Goal: Task Accomplishment & Management: Use online tool/utility

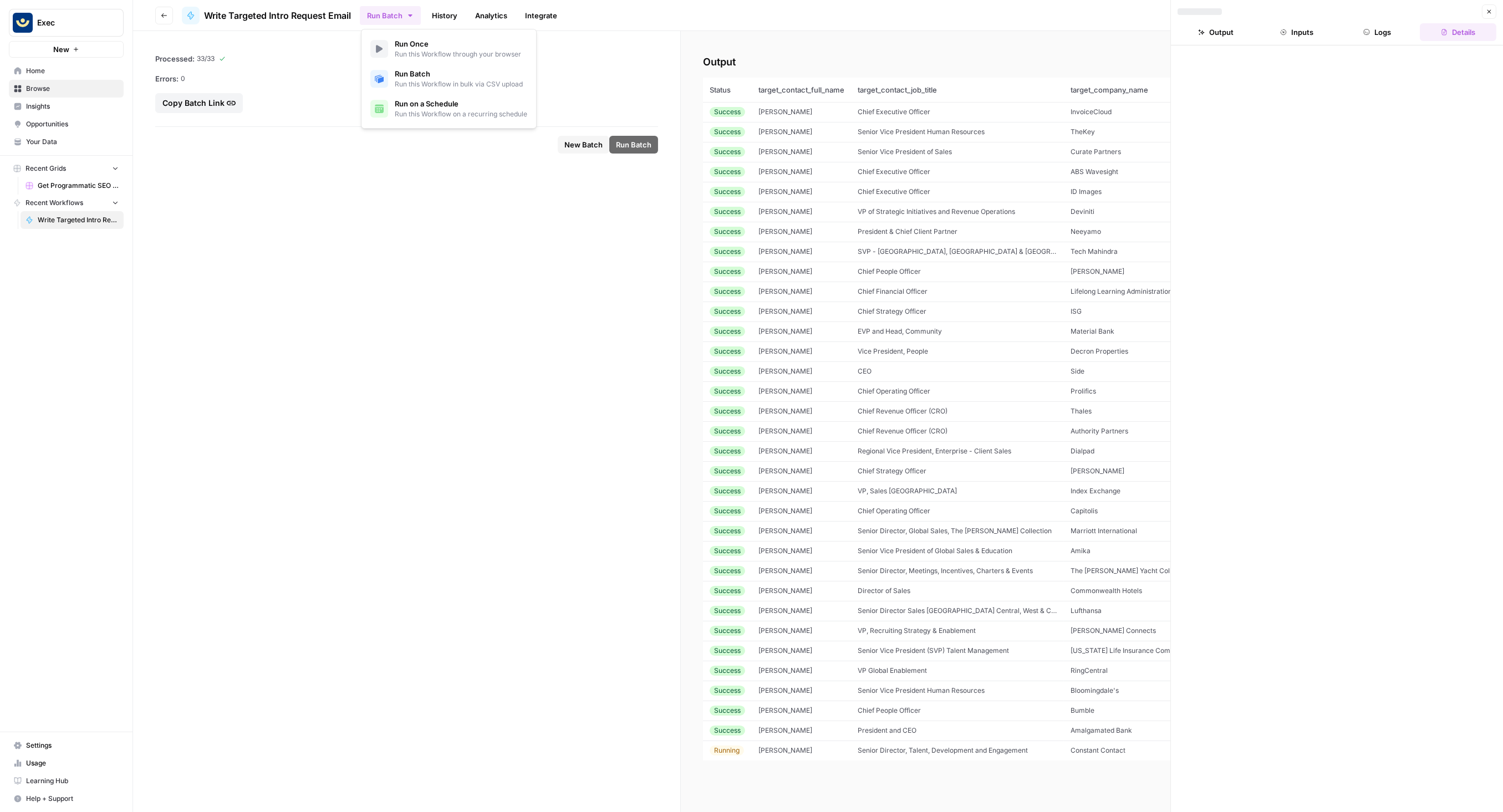
drag, startPoint x: 501, startPoint y: 83, endPoint x: 501, endPoint y: 90, distance: 7.0
click at [501, 83] on span "Run this Workflow in bulk via CSV upload" at bounding box center [458, 84] width 128 height 10
click at [453, 54] on span "Run this Workflow through your browser" at bounding box center [457, 54] width 126 height 10
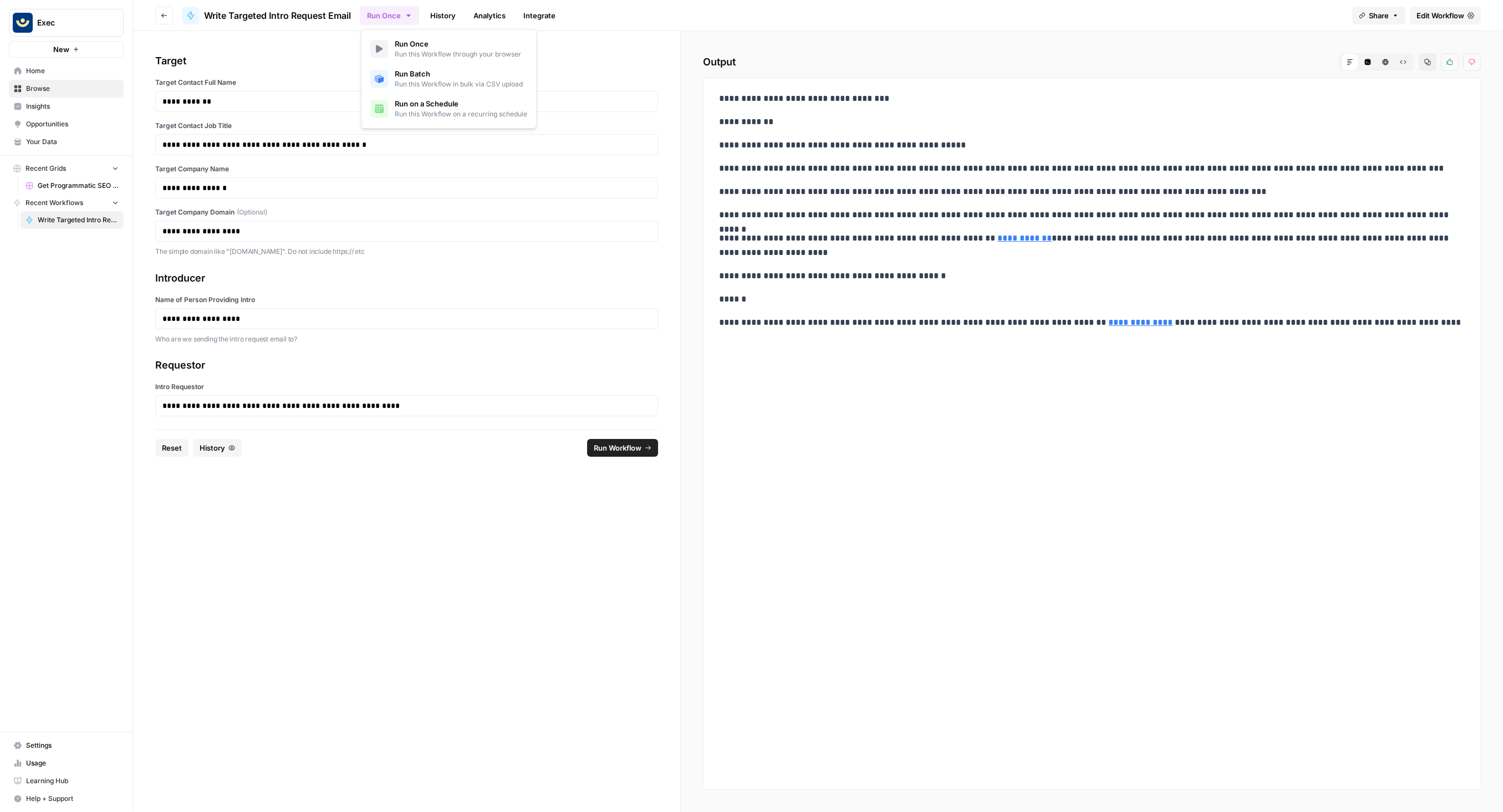
click at [441, 80] on span "Run this Workflow in bulk via CSV upload" at bounding box center [458, 84] width 128 height 10
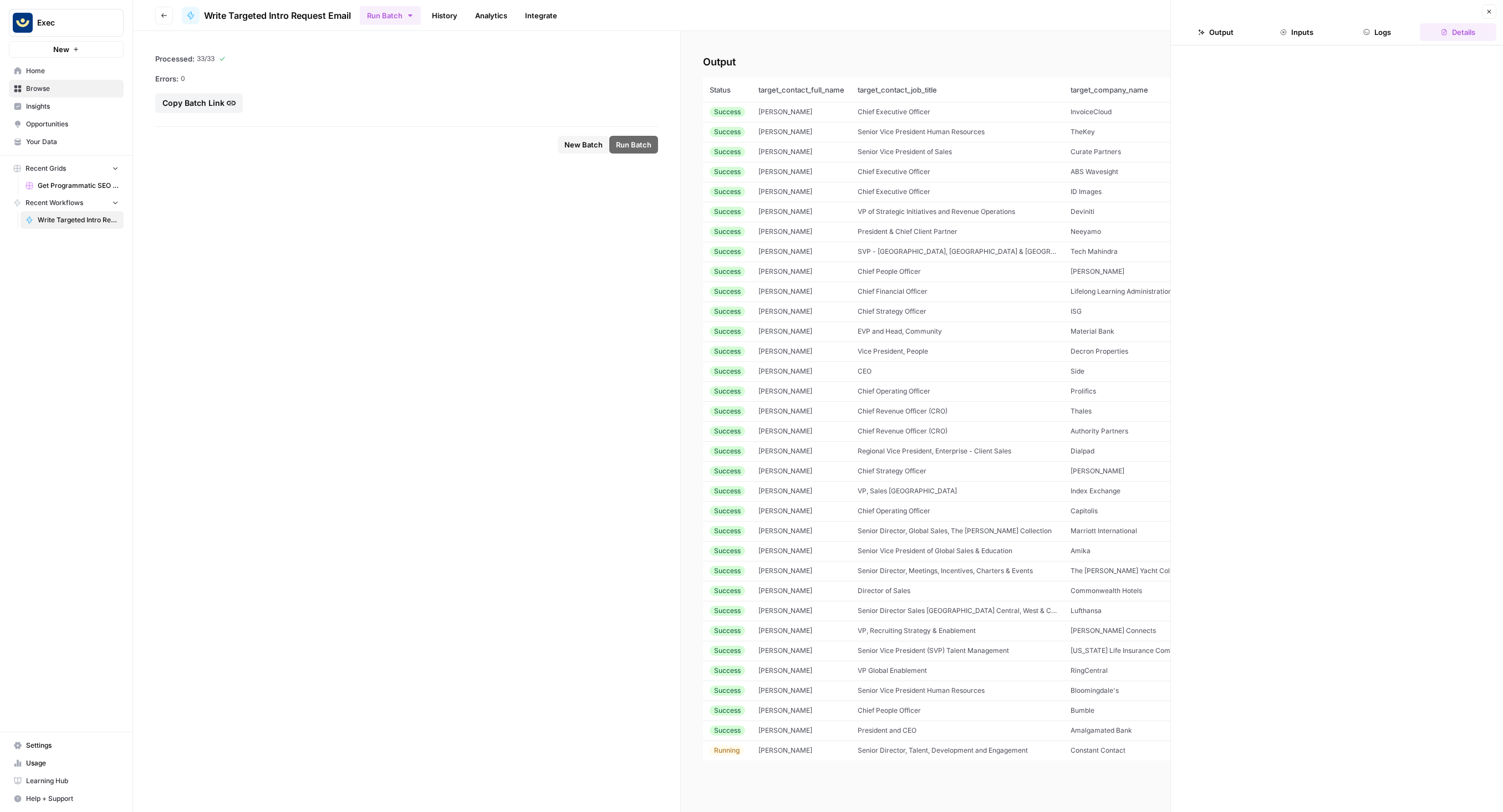
click at [585, 131] on footer "New Batch Run Batch" at bounding box center [406, 145] width 503 height 36
click at [585, 141] on span "New Batch" at bounding box center [583, 145] width 38 height 11
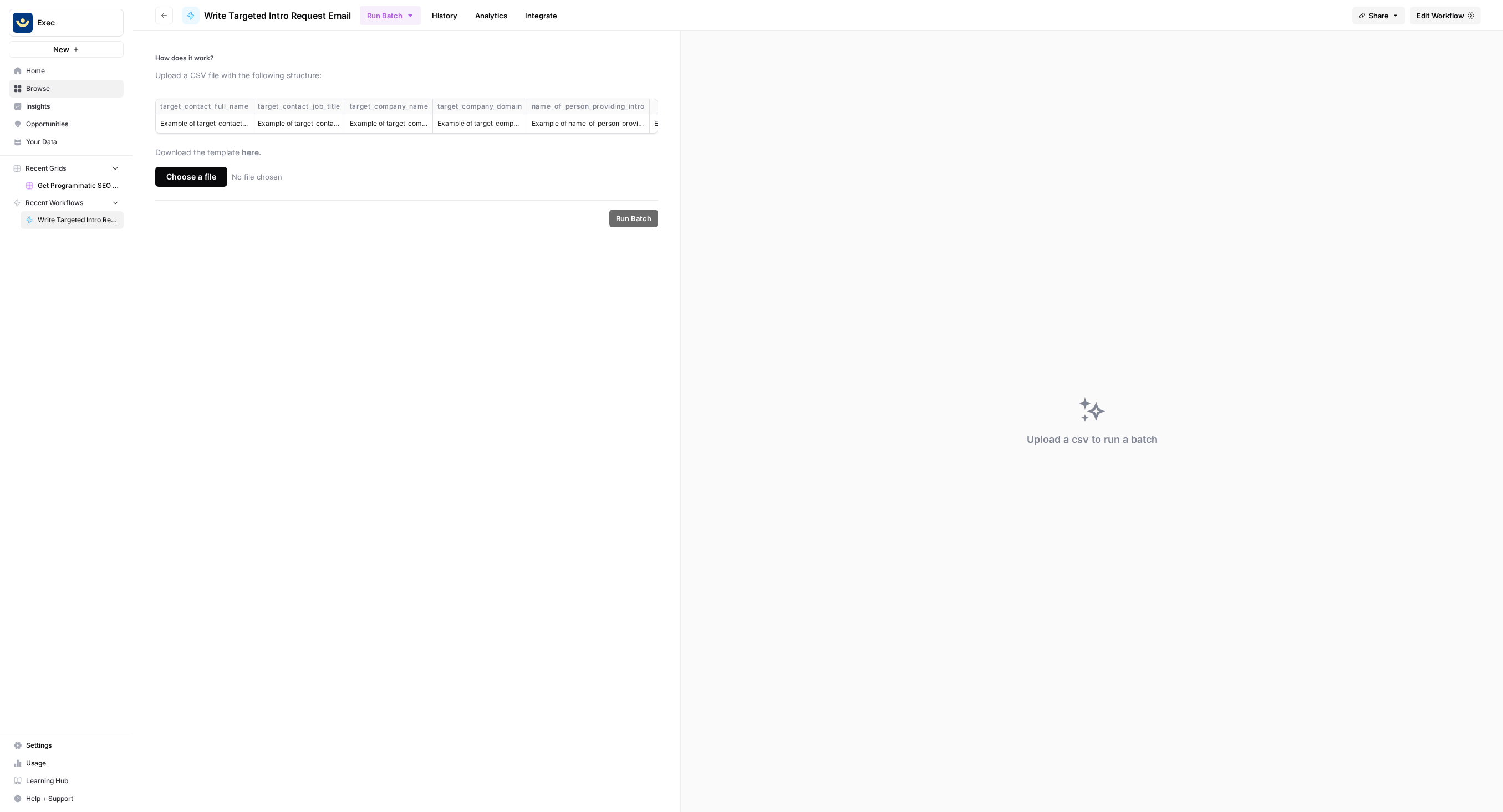
click at [212, 103] on div "target_contact_full_name" at bounding box center [204, 106] width 88 height 10
copy div "target_contact_full_name"
click at [332, 106] on div "target_contact_job_title" at bounding box center [298, 106] width 82 height 10
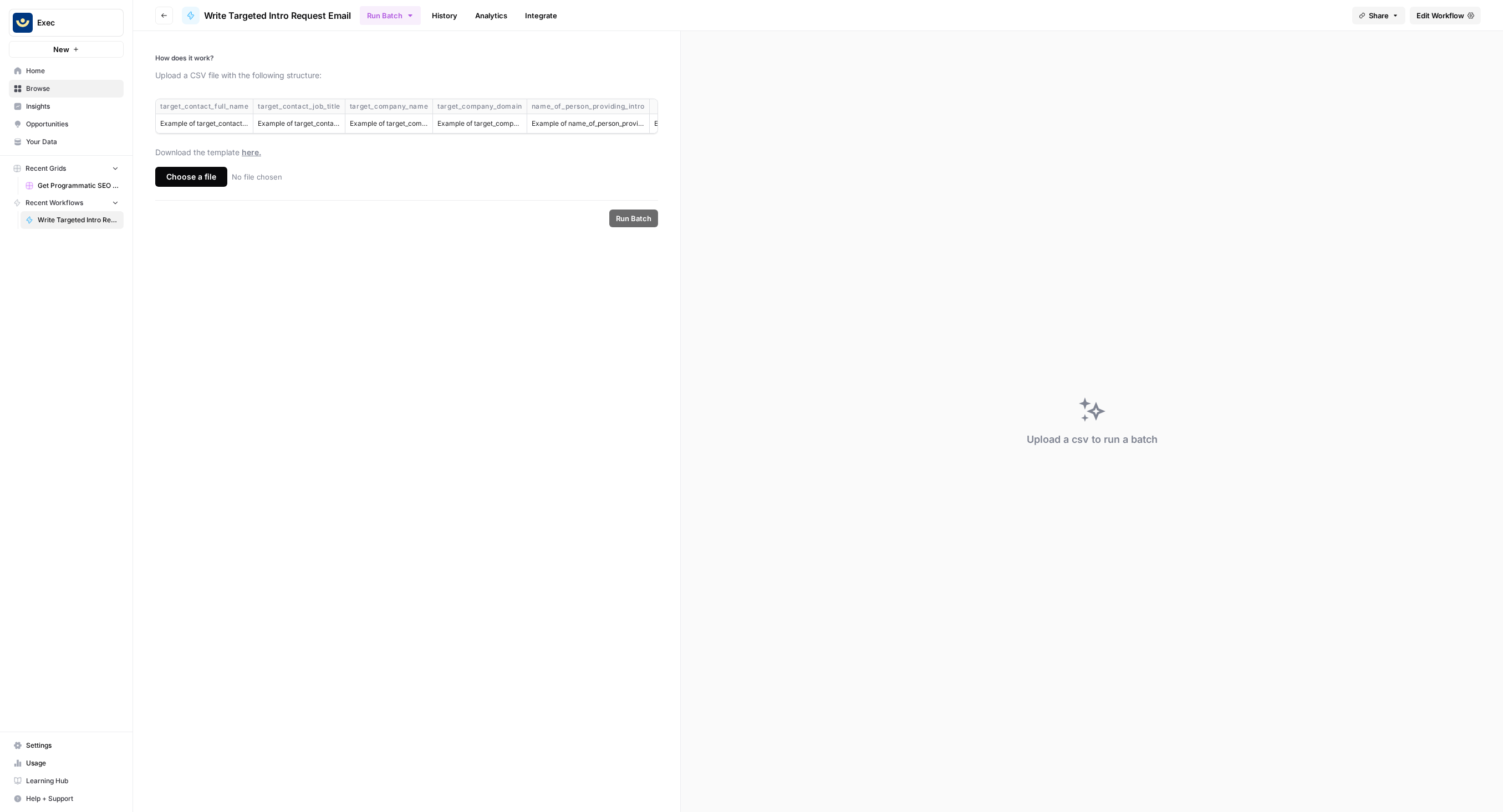
copy div "target_contact_job_title"
click at [420, 108] on div "target_company_name" at bounding box center [389, 106] width 78 height 10
copy div "target_company_name"
click at [176, 184] on div "Choose a file" at bounding box center [191, 177] width 72 height 20
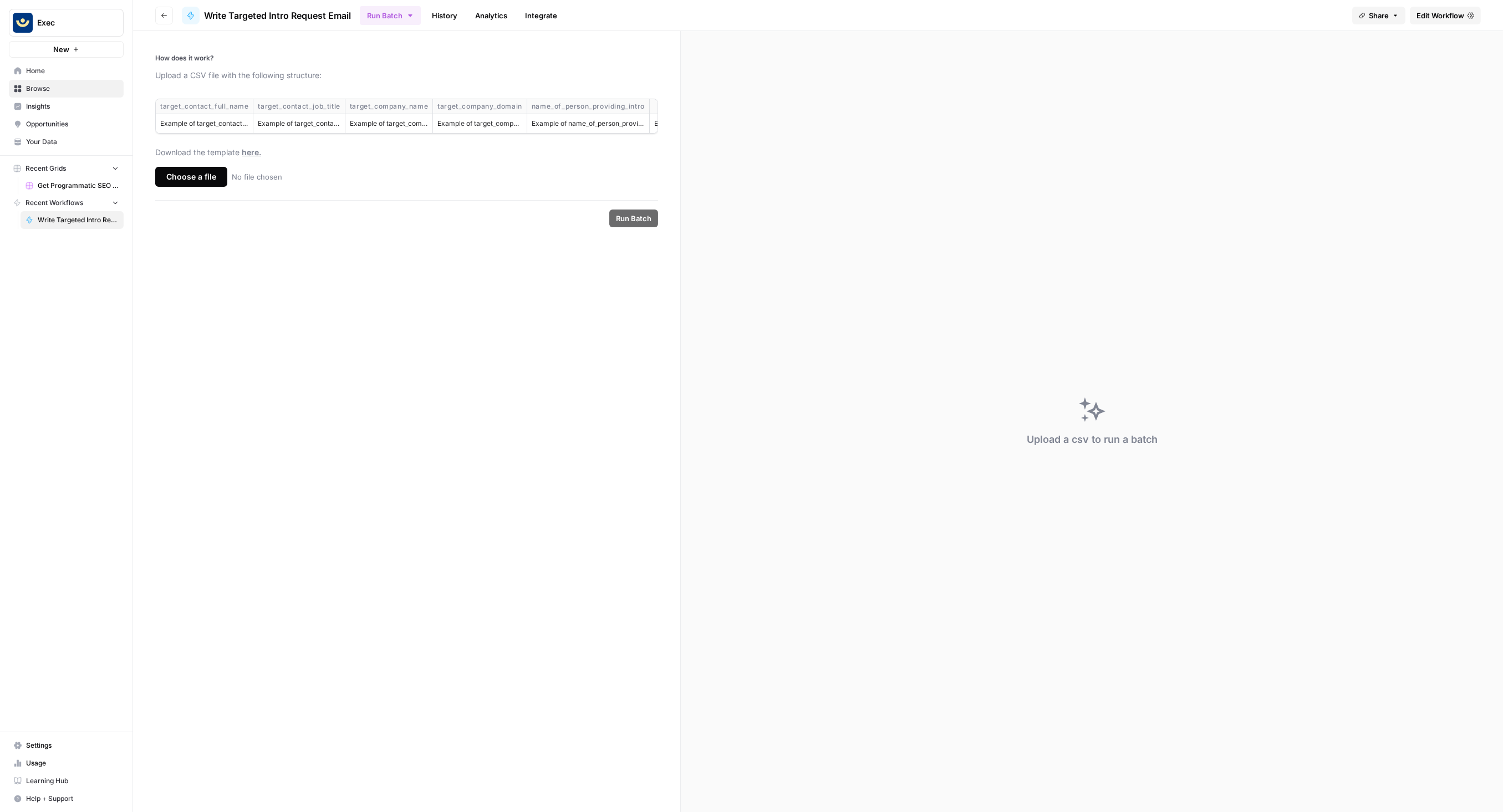
click at [0, 0] on input "Choose a file No file chosen" at bounding box center [0, 0] width 0 height 0
click at [642, 221] on button "Run Batch" at bounding box center [633, 218] width 49 height 17
